Goal: Information Seeking & Learning: Find contact information

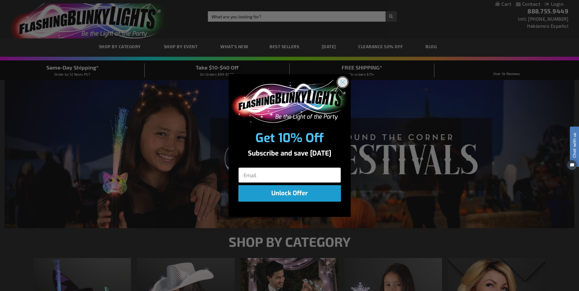
click at [344, 80] on icon "Close dialog" at bounding box center [342, 82] width 4 height 4
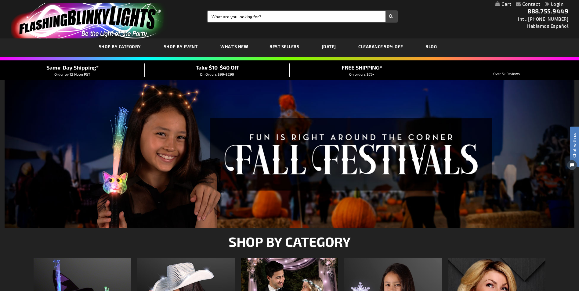
click at [288, 20] on input "Search" at bounding box center [302, 16] width 188 height 10
type input "lei"
click at [385, 11] on button "Search" at bounding box center [390, 16] width 11 height 10
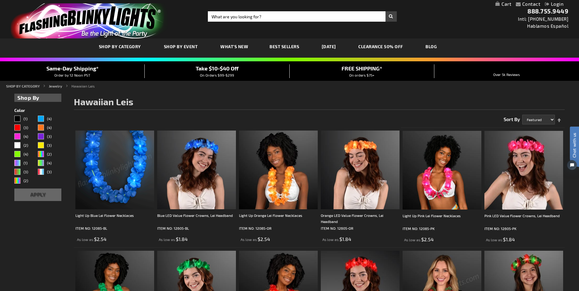
click at [122, 164] on img at bounding box center [114, 170] width 79 height 79
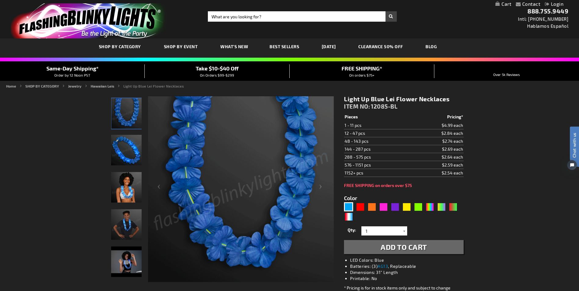
click at [526, 3] on link "Contact" at bounding box center [531, 4] width 18 height 6
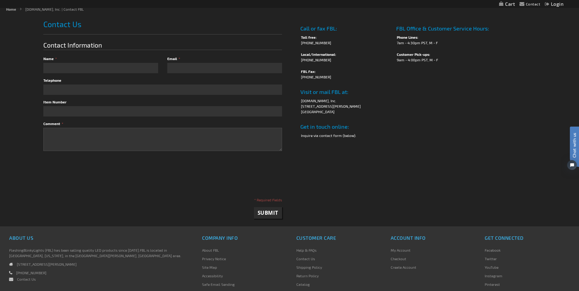
scroll to position [154, 0]
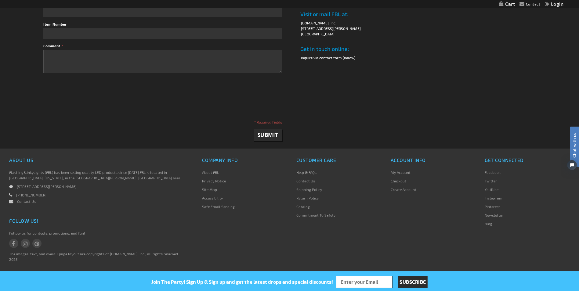
click at [25, 202] on link "Contact Us" at bounding box center [26, 201] width 19 height 4
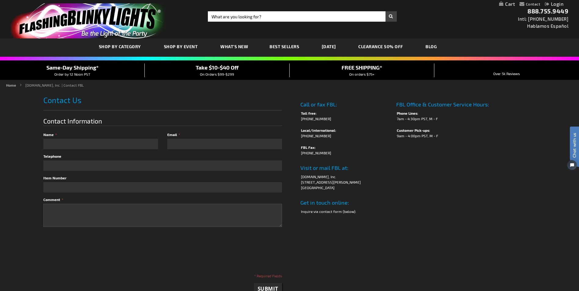
click at [444, 213] on td "FBL Office & Customer Service Hours: Phone Lines: 7am - 4:30pm PST, M - F Custo…" at bounding box center [464, 159] width 142 height 127
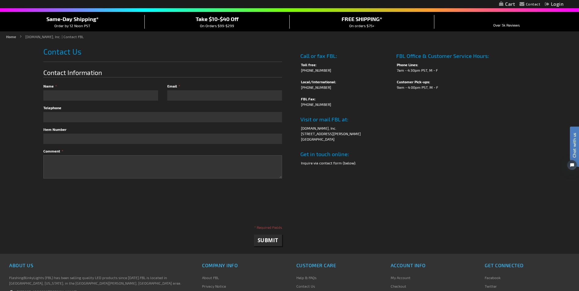
scroll to position [9, 0]
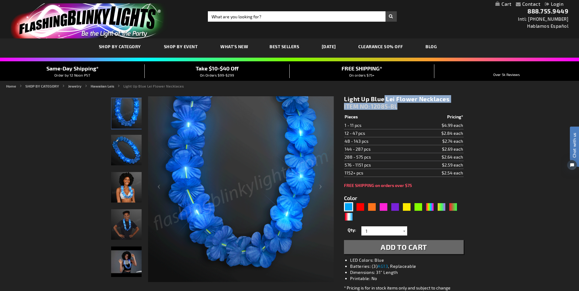
drag, startPoint x: 400, startPoint y: 108, endPoint x: 342, endPoint y: 93, distance: 60.0
click at [342, 93] on div "Light Up Blue Lei Flower Necklaces ITEM NO: 12085-BL $2.54 Pieces Pricing* 1 - …" at bounding box center [403, 202] width 128 height 222
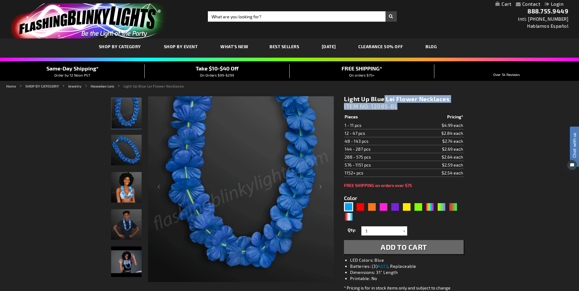
copy div "Light Up Blue Lei Flower Necklaces ITEM NO: 12085-BL"
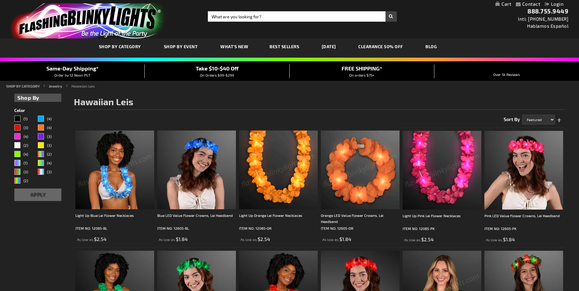
click at [430, 180] on img at bounding box center [441, 170] width 79 height 79
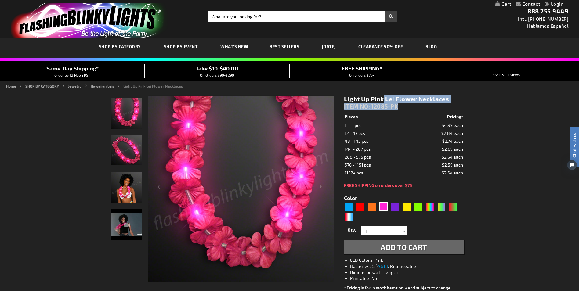
drag, startPoint x: 400, startPoint y: 107, endPoint x: 342, endPoint y: 99, distance: 57.8
click at [342, 99] on div "Light Up Pink Lei Flower Necklaces ITEM NO: 12085-PK $2.54 Pieces Pricing* 1 - …" at bounding box center [403, 202] width 128 height 222
copy div "Light Up Pink Lei Flower Necklaces ITEM NO: 12085-PK"
